Goal: Information Seeking & Learning: Stay updated

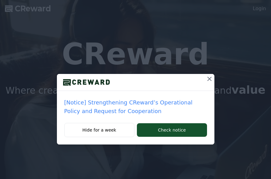
click at [84, 82] on img at bounding box center [86, 81] width 59 height 9
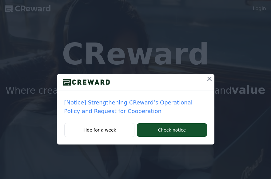
click at [84, 82] on img at bounding box center [86, 81] width 59 height 9
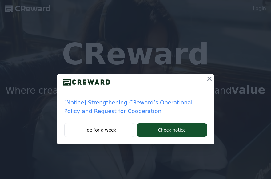
click at [207, 79] on icon at bounding box center [209, 79] width 4 height 4
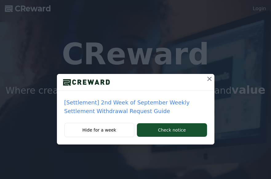
click at [84, 82] on img at bounding box center [86, 81] width 59 height 9
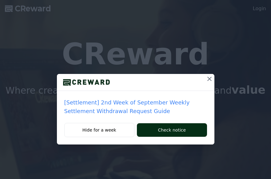
click at [169, 130] on button "Check notice" at bounding box center [172, 130] width 70 height 14
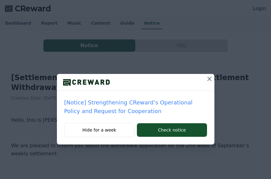
click at [133, 106] on p "[Notice] Strengthening CReward’s Operational Policy and Request for Cooperation" at bounding box center [135, 106] width 143 height 17
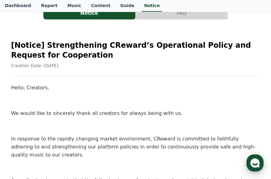
click at [250, 163] on use "button" at bounding box center [254, 162] width 9 height 9
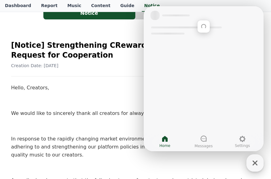
scroll to position [41, 0]
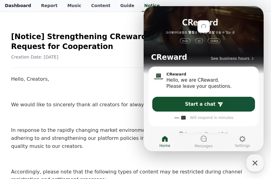
click at [16, 6] on link "Dashboard" at bounding box center [18, 6] width 36 height 12
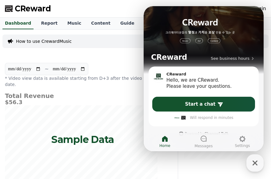
click at [71, 69] on input "**********" at bounding box center [68, 68] width 33 height 7
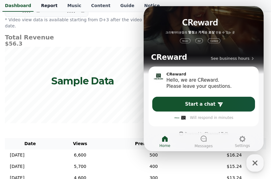
click at [44, 6] on link "Report" at bounding box center [49, 6] width 26 height 12
